Goal: Task Accomplishment & Management: Use online tool/utility

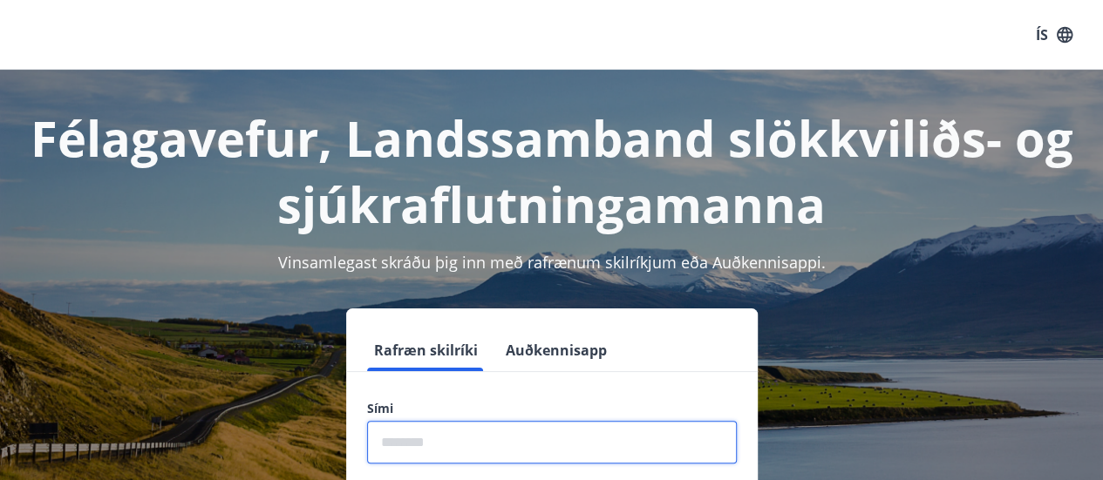
click at [382, 459] on input "phone" at bounding box center [552, 442] width 370 height 43
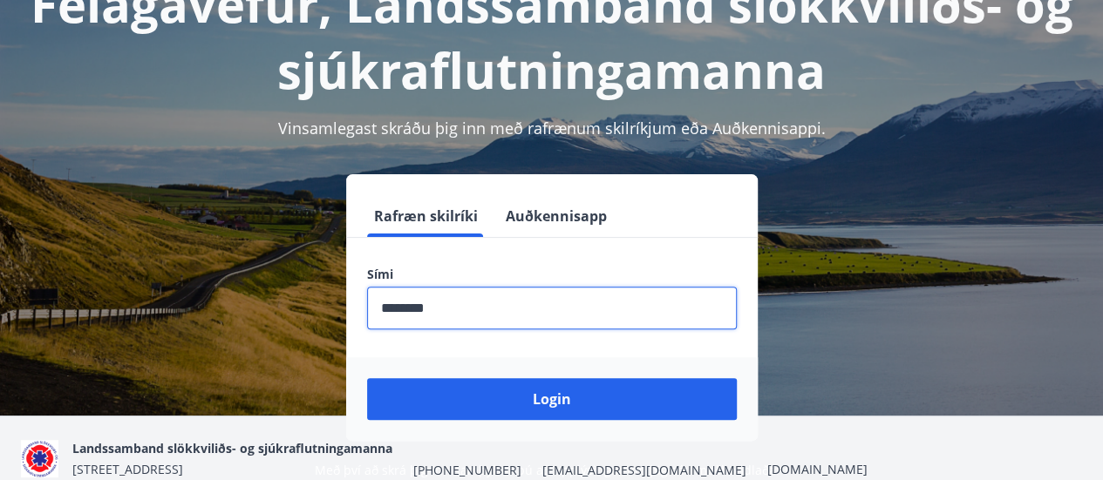
scroll to position [214, 0]
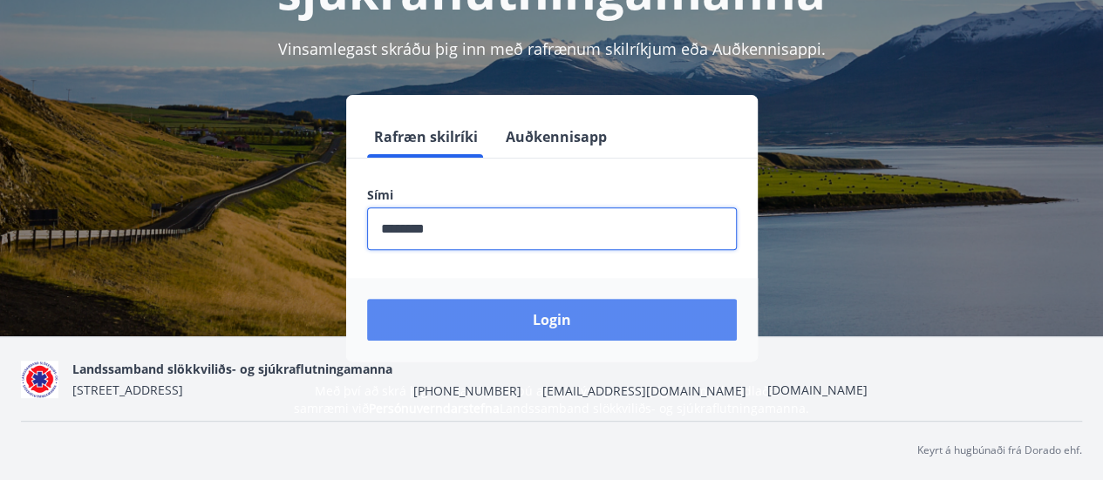
type input "********"
click at [516, 319] on button "Login" at bounding box center [552, 320] width 370 height 42
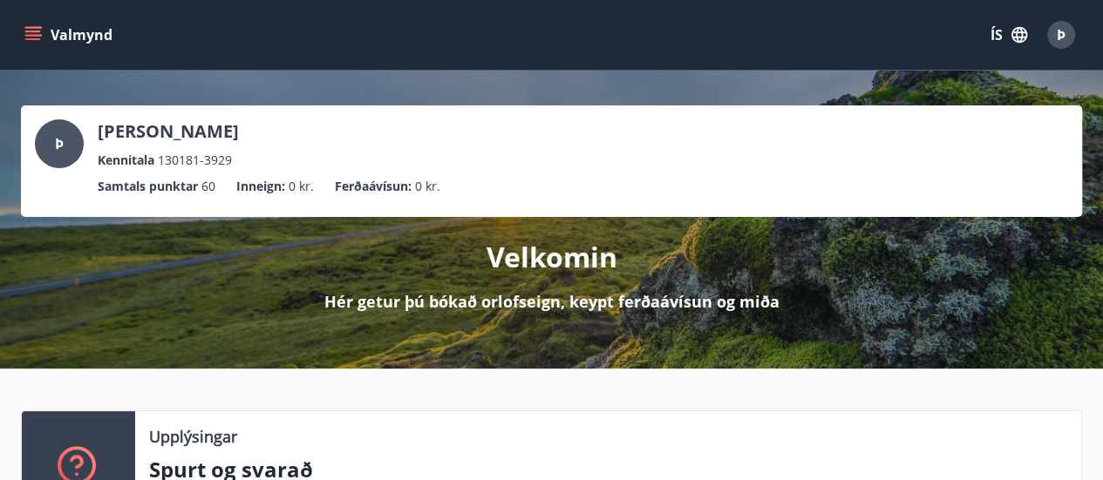
click at [38, 32] on icon "menu" at bounding box center [32, 34] width 17 height 17
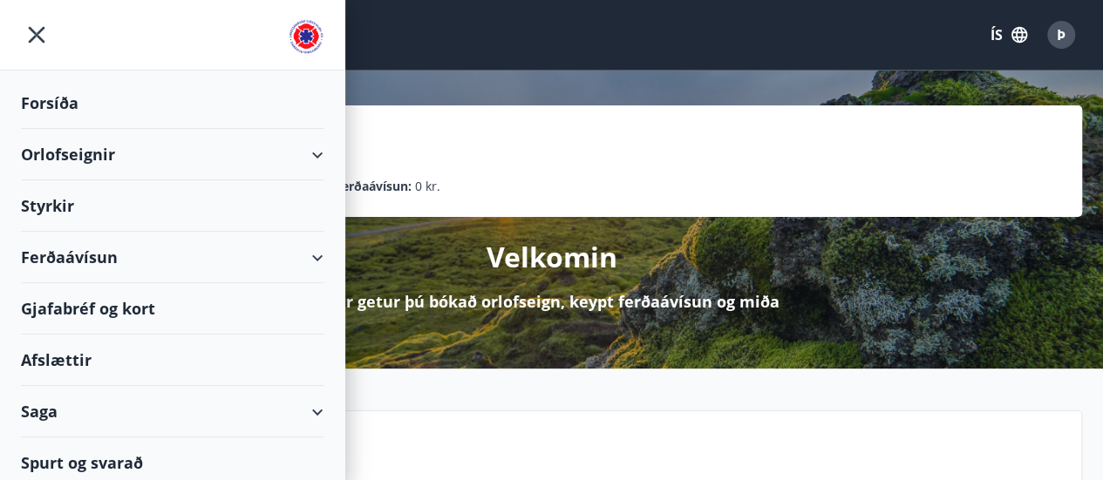
click at [80, 155] on div "Orlofseignir" at bounding box center [172, 154] width 303 height 51
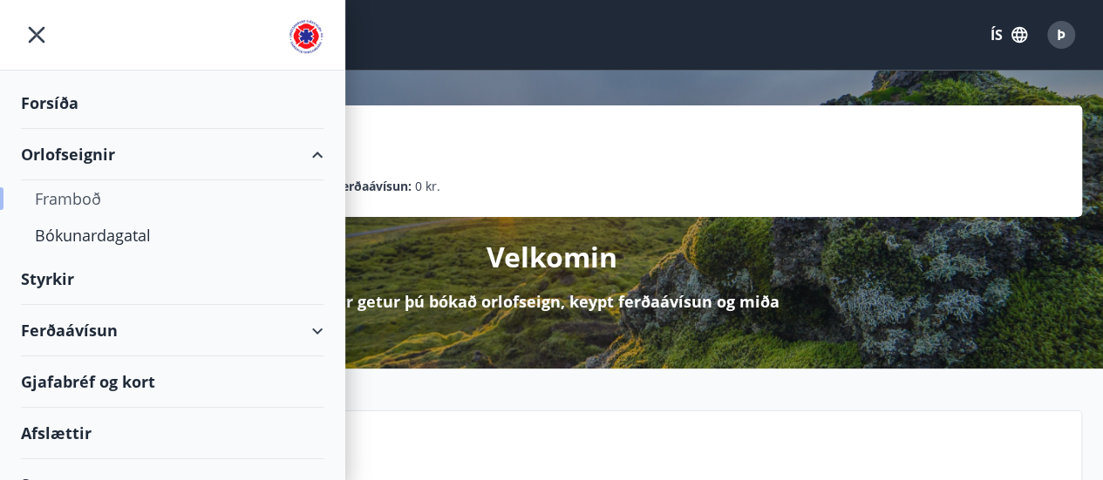
click at [75, 202] on div "Framboð" at bounding box center [172, 198] width 275 height 37
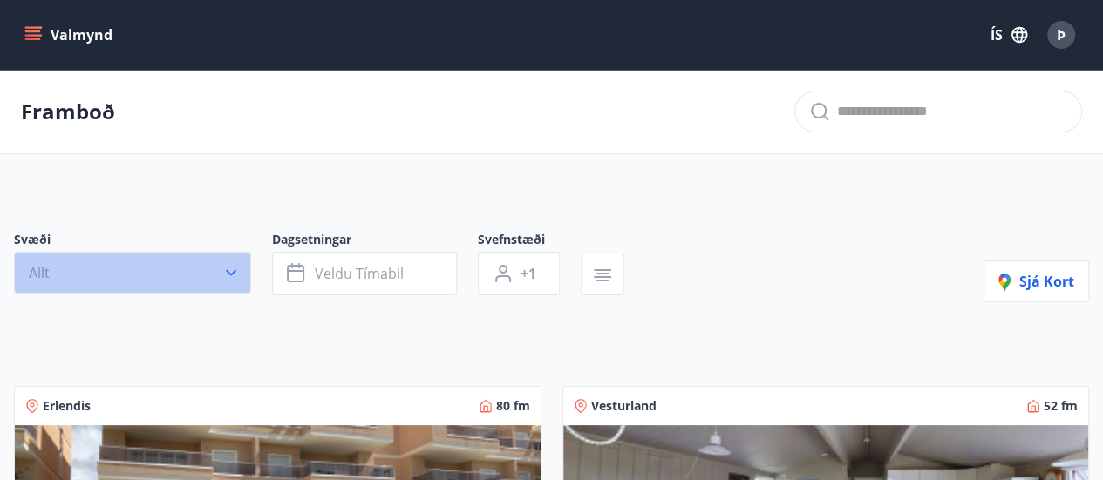
click at [227, 274] on icon "button" at bounding box center [230, 272] width 17 height 17
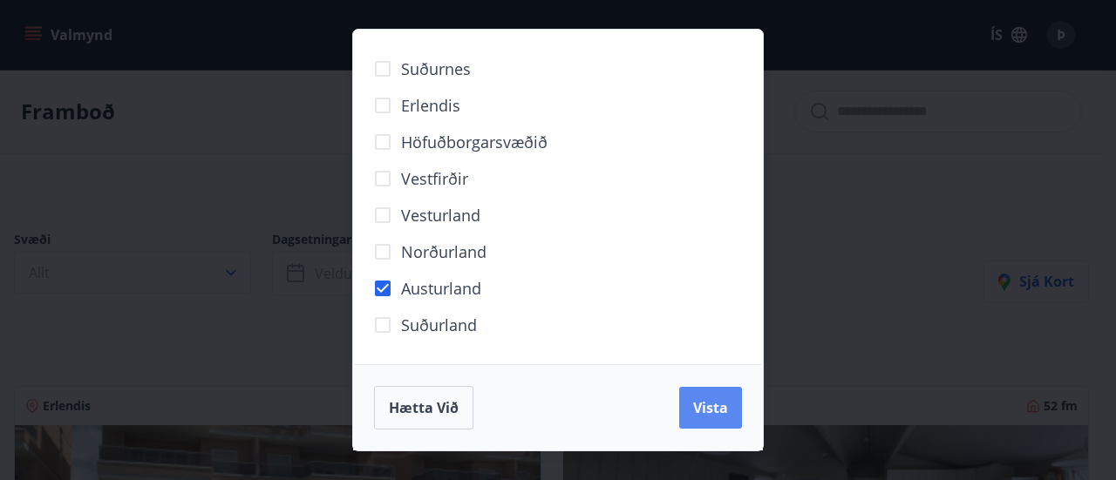
click at [717, 402] on span "Vista" at bounding box center [710, 407] width 35 height 19
